Goal: Task Accomplishment & Management: Use online tool/utility

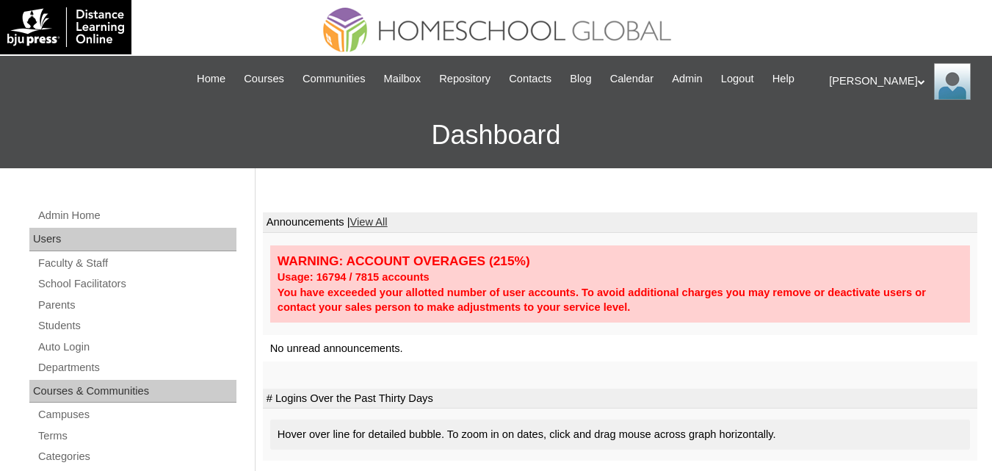
click at [52, 356] on link "Auto Login" at bounding box center [137, 347] width 200 height 18
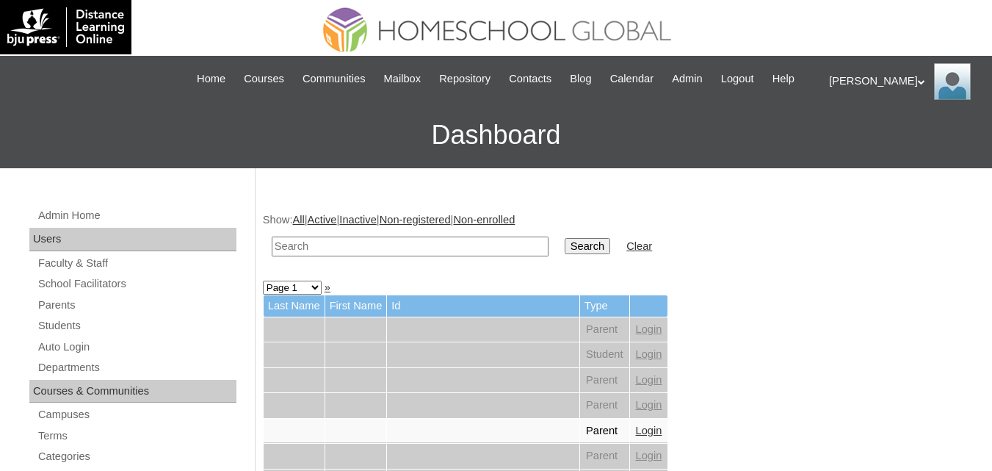
click at [398, 256] on input "text" at bounding box center [410, 246] width 277 height 20
paste input "[PERSON_NAME]"
type input "Erin Lliana Rae"
click at [565, 254] on input "Search" at bounding box center [588, 246] width 46 height 16
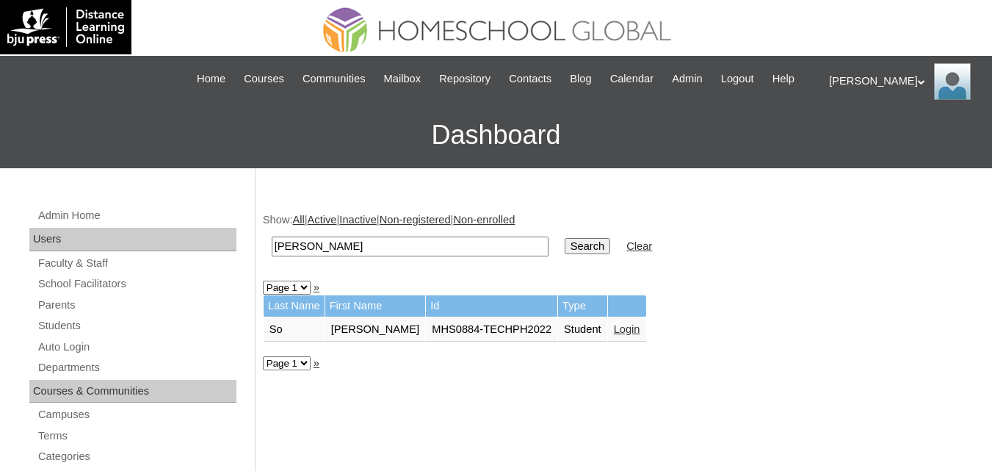
click at [617, 335] on link "Login" at bounding box center [627, 329] width 26 height 12
